Goal: Task Accomplishment & Management: Use online tool/utility

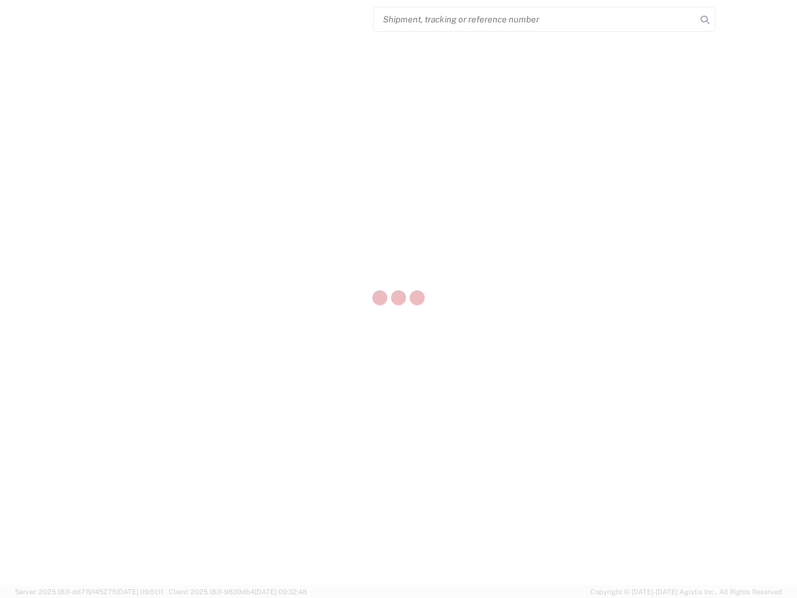
select select "US"
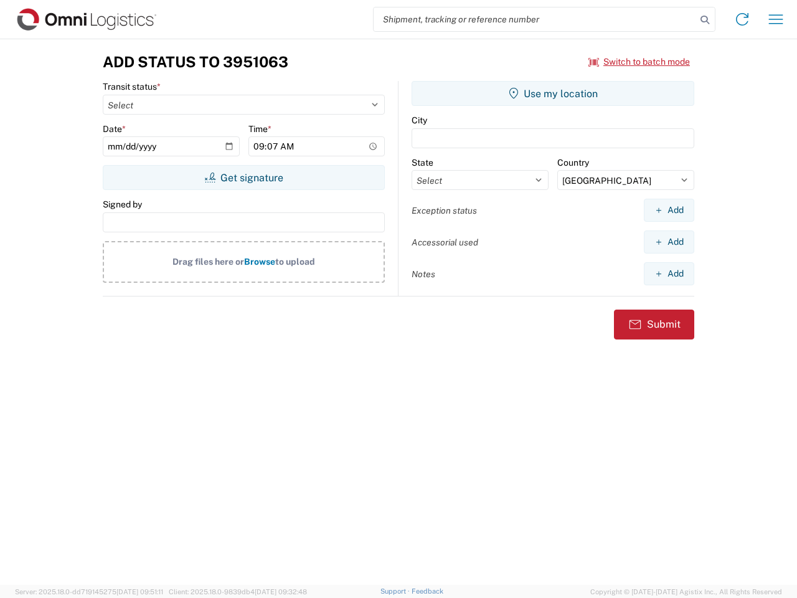
click at [535, 19] on input "search" at bounding box center [535, 19] width 323 height 24
click at [705, 20] on icon at bounding box center [704, 19] width 17 height 17
click at [742, 19] on icon at bounding box center [742, 19] width 20 height 20
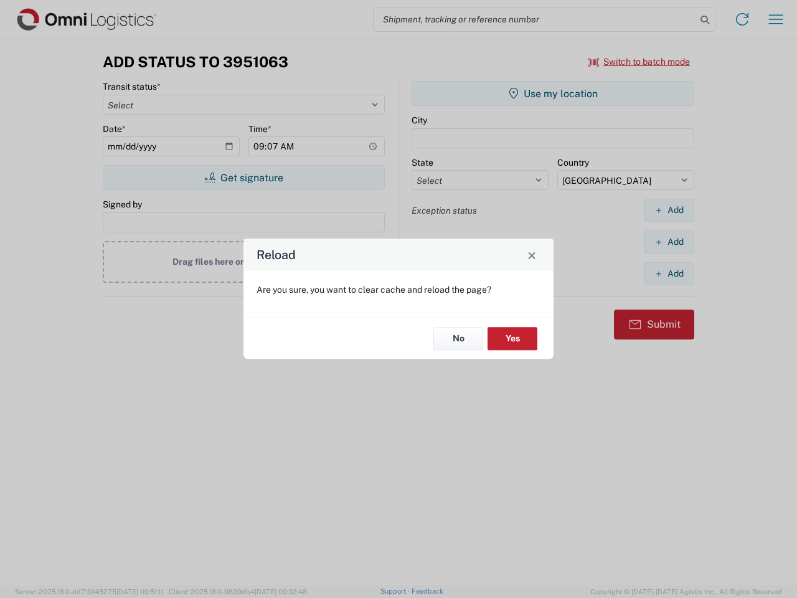
click at [639, 62] on div "Reload Are you sure, you want to clear cache and reload the page? No Yes" at bounding box center [398, 299] width 797 height 598
click at [243, 177] on div "Reload Are you sure, you want to clear cache and reload the page? No Yes" at bounding box center [398, 299] width 797 height 598
click at [553, 93] on div "Reload Are you sure, you want to clear cache and reload the page? No Yes" at bounding box center [398, 299] width 797 height 598
click at [669, 210] on div "Reload Are you sure, you want to clear cache and reload the page? No Yes" at bounding box center [398, 299] width 797 height 598
click at [669, 242] on div "Reload Are you sure, you want to clear cache and reload the page? No Yes" at bounding box center [398, 299] width 797 height 598
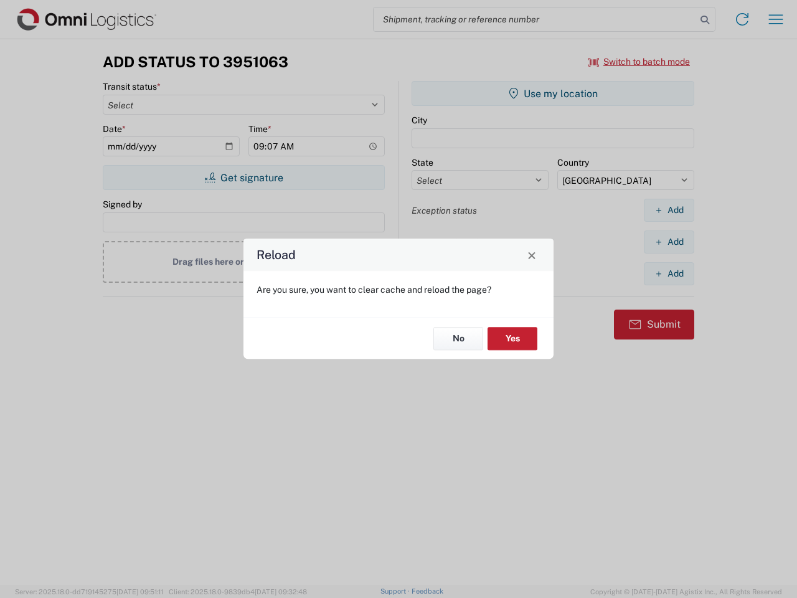
click at [669, 273] on div "Reload Are you sure, you want to clear cache and reload the page? No Yes" at bounding box center [398, 299] width 797 height 598
